Goal: Task Accomplishment & Management: Use online tool/utility

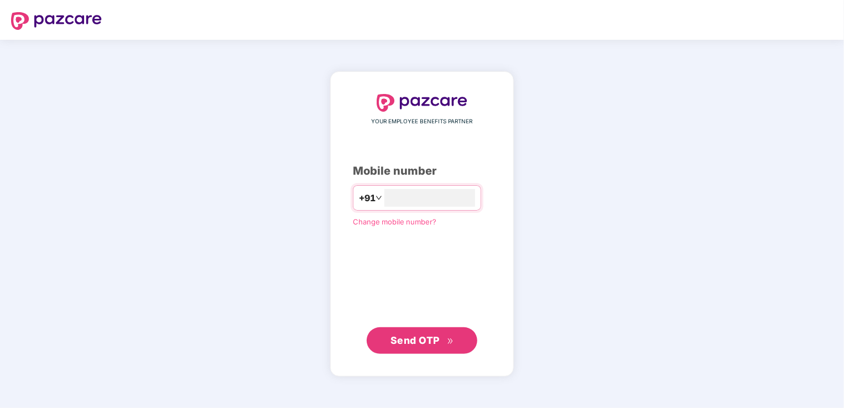
type input "**********"
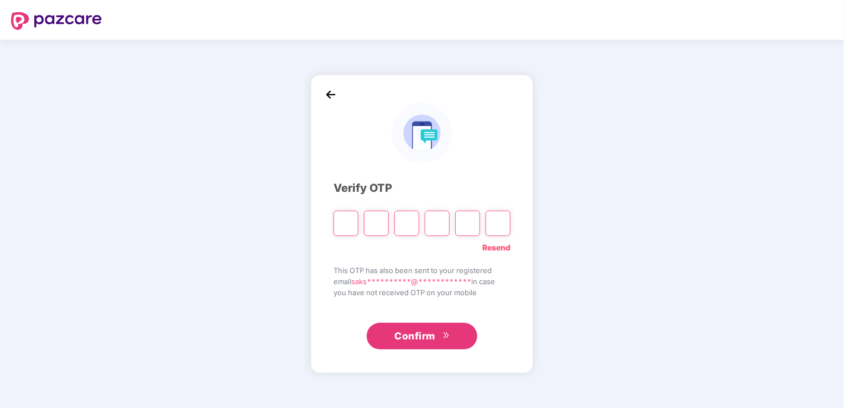
type input "*"
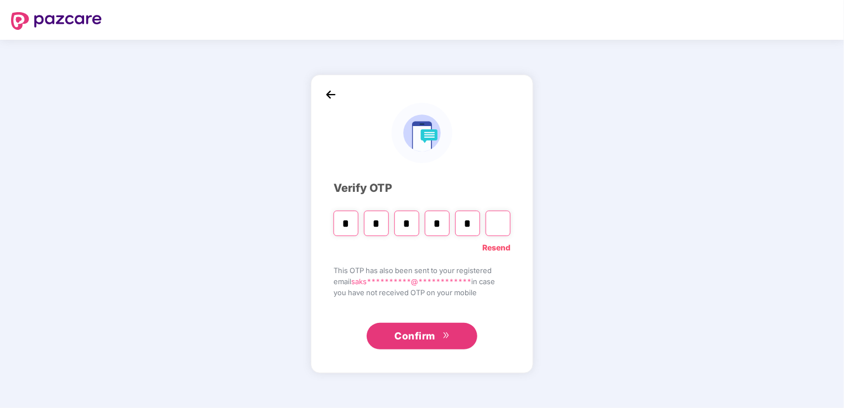
type input "*"
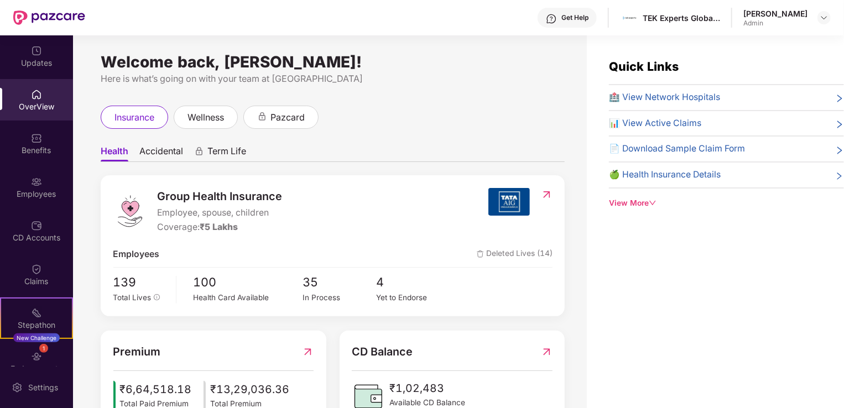
scroll to position [35, 0]
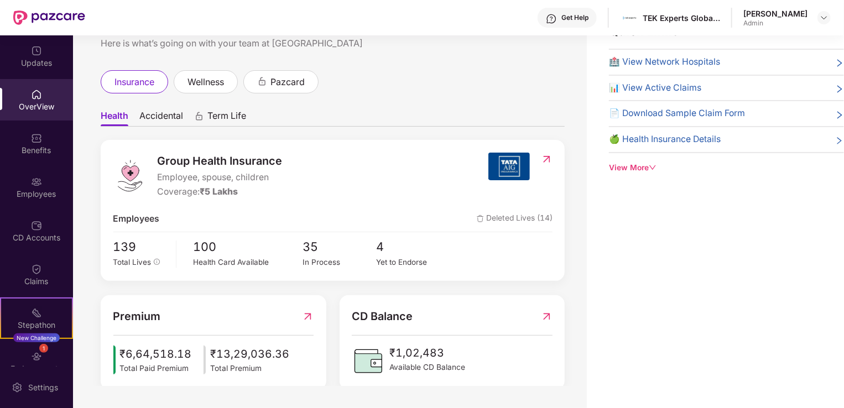
click at [306, 315] on img at bounding box center [308, 316] width 12 height 17
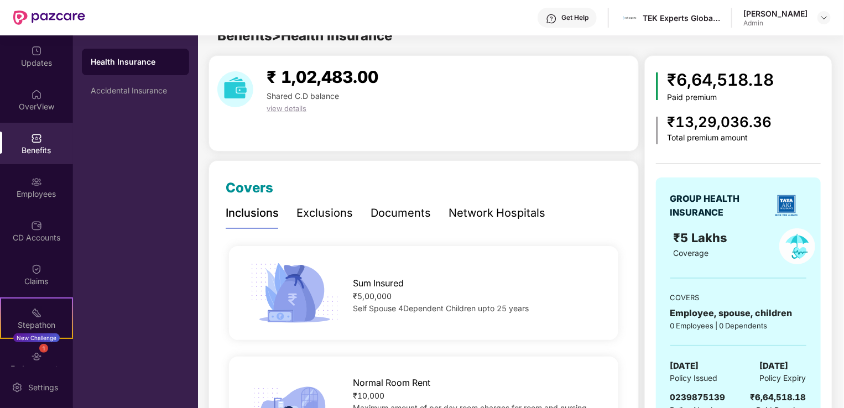
scroll to position [35, 0]
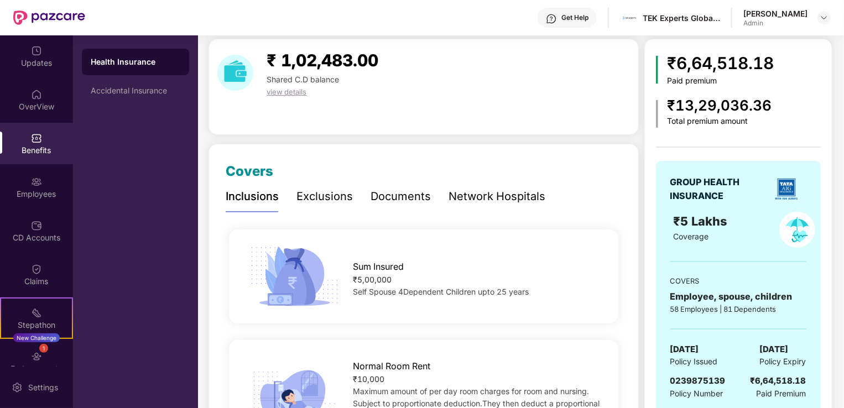
drag, startPoint x: 843, startPoint y: 52, endPoint x: 843, endPoint y: 59, distance: 7.2
click at [843, 59] on div "Updates OverView Benefits Employees CD Accounts Claims Stepathon New Challenge …" at bounding box center [422, 221] width 844 height 373
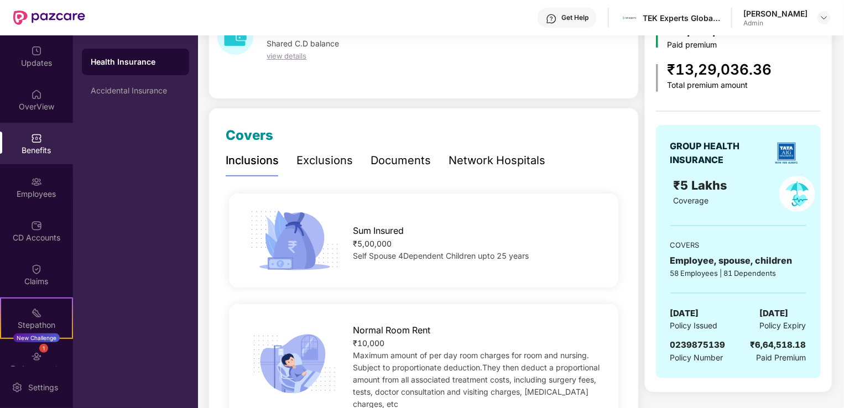
scroll to position [0, 0]
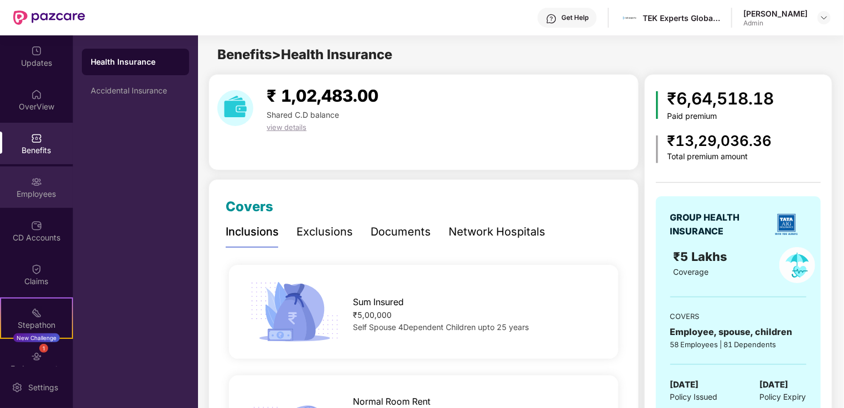
click at [39, 184] on img at bounding box center [36, 181] width 11 height 11
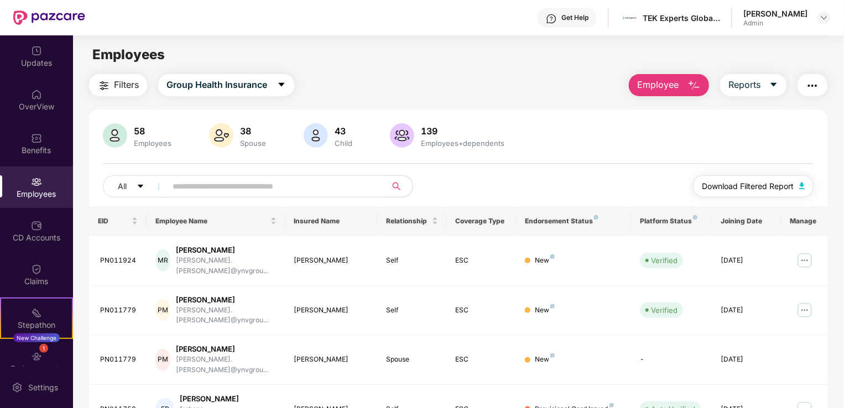
click at [770, 188] on span "Download Filtered Report" at bounding box center [748, 186] width 92 height 12
